Goal: Information Seeking & Learning: Learn about a topic

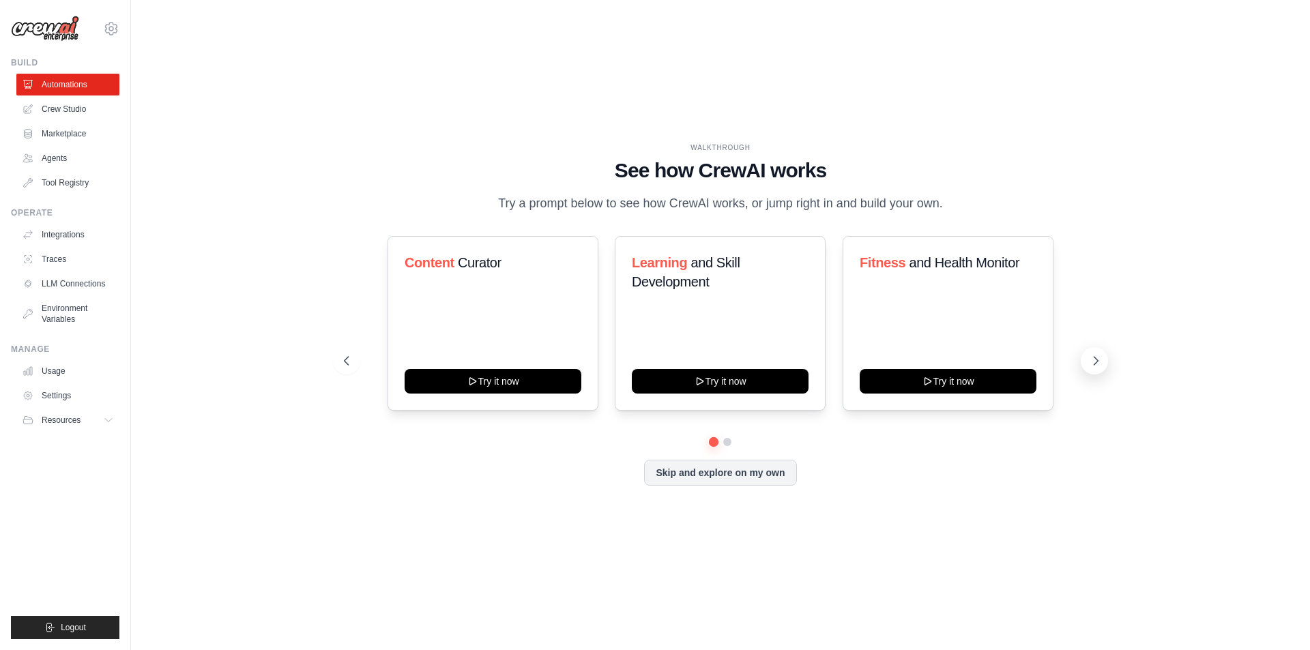
click at [1098, 362] on icon at bounding box center [1097, 361] width 4 height 8
click at [106, 28] on icon at bounding box center [111, 28] width 16 height 16
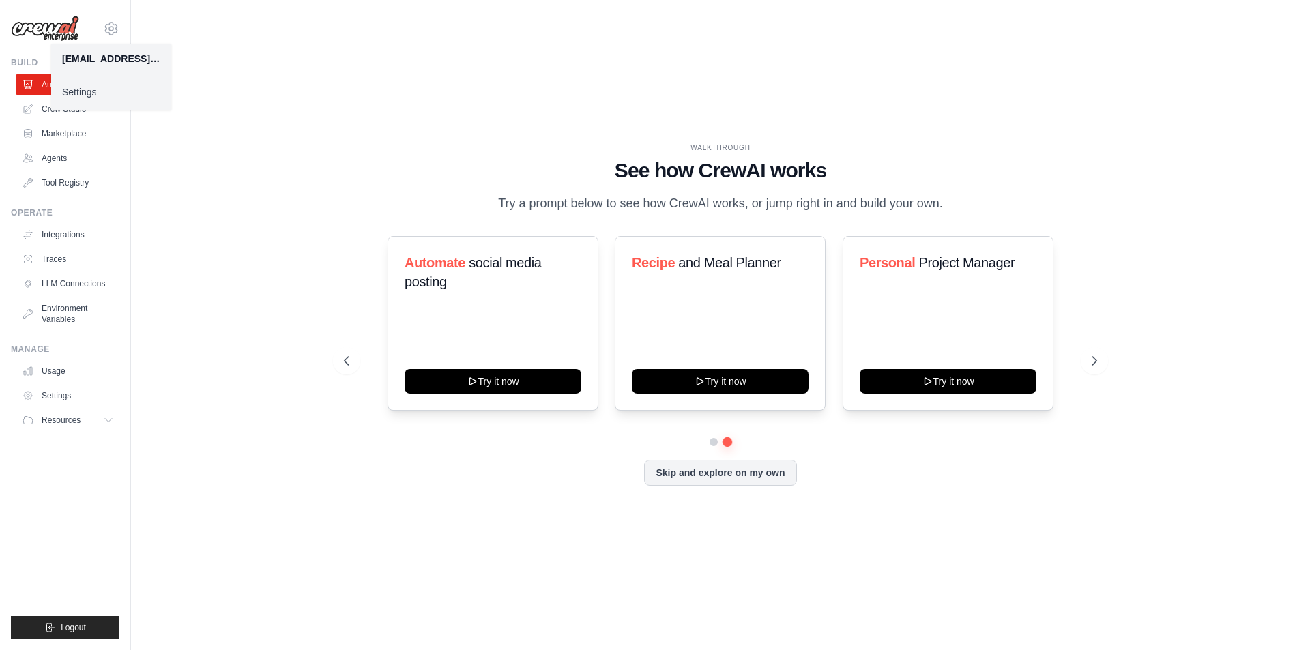
click at [152, 197] on div "WALKTHROUGH See how [PERSON_NAME] works Try a prompt below to see how [PERSON_N…" at bounding box center [720, 325] width 1179 height 623
click at [104, 426] on button "Resources" at bounding box center [69, 421] width 103 height 22
click at [96, 444] on span "Documentation" at bounding box center [75, 443] width 55 height 11
